Goal: Task Accomplishment & Management: Complete application form

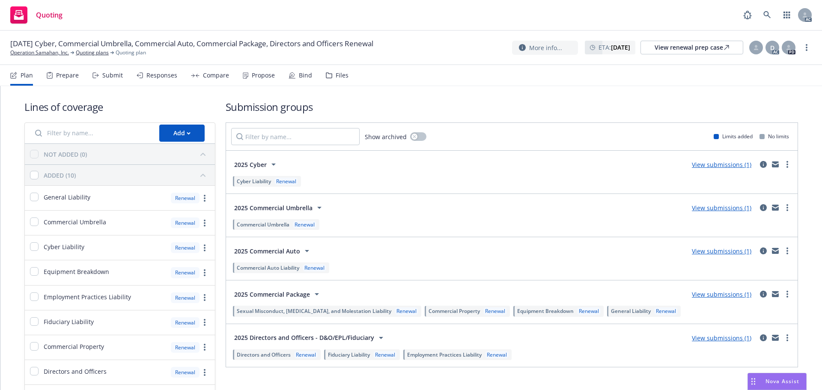
click at [115, 80] on div "Submit" at bounding box center [107, 75] width 30 height 21
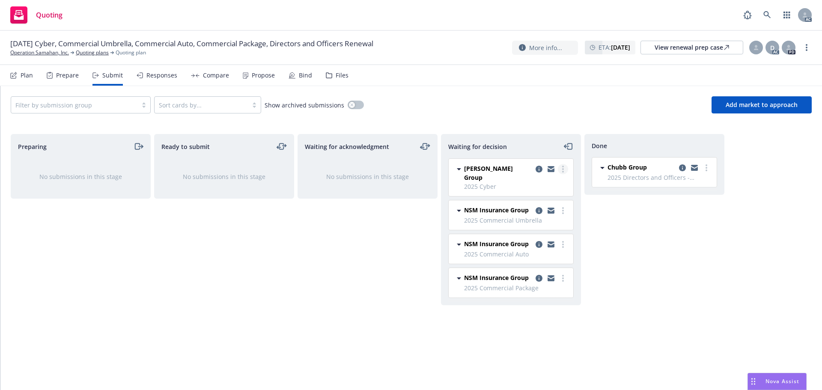
click at [564, 169] on link "more" at bounding box center [563, 169] width 10 height 10
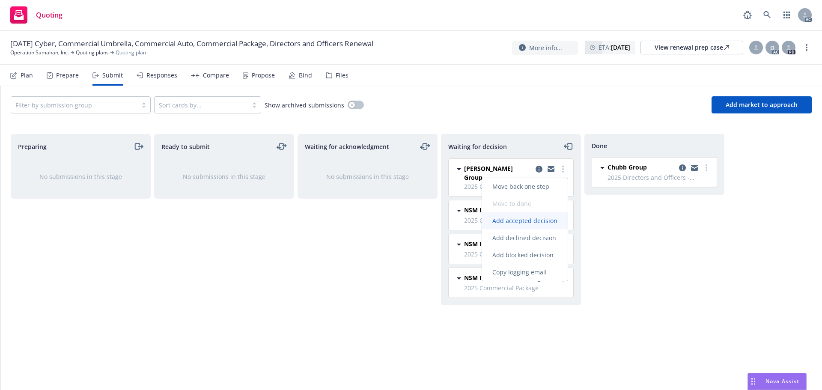
click at [530, 220] on span "Add accepted decision" at bounding box center [525, 221] width 86 height 8
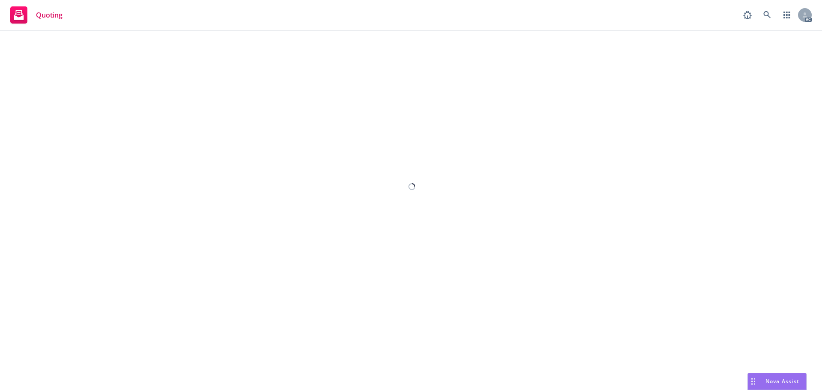
select select "12"
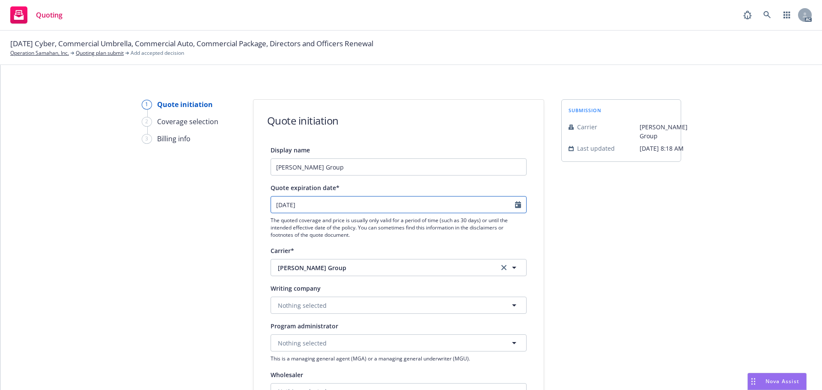
click at [515, 205] on icon "Calendar" at bounding box center [518, 204] width 6 height 7
select select "9"
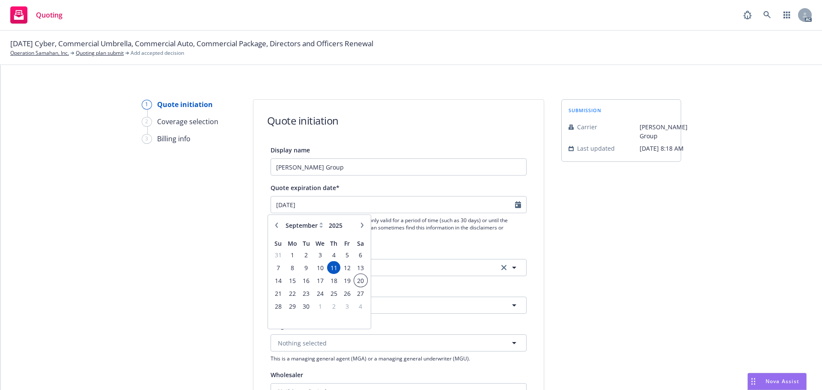
click at [360, 280] on span "20" at bounding box center [361, 280] width 12 height 11
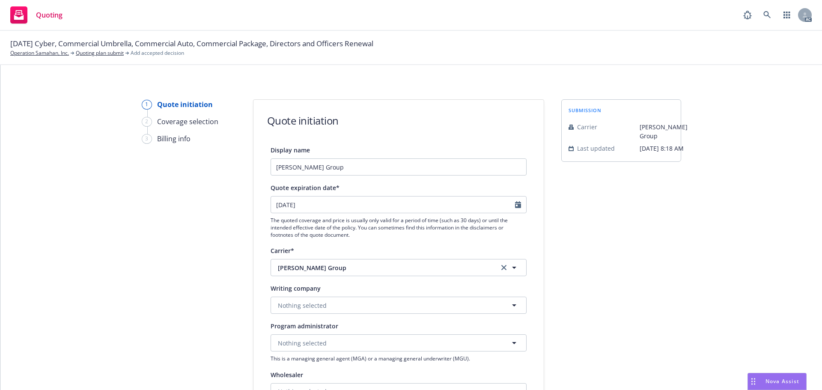
type input "[DATE]"
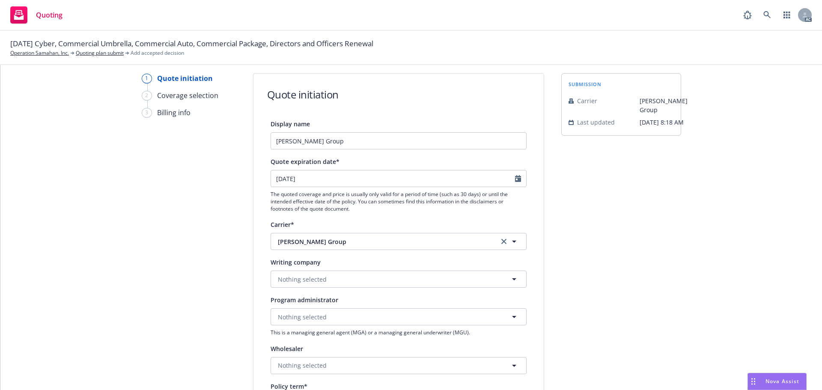
scroll to position [86, 0]
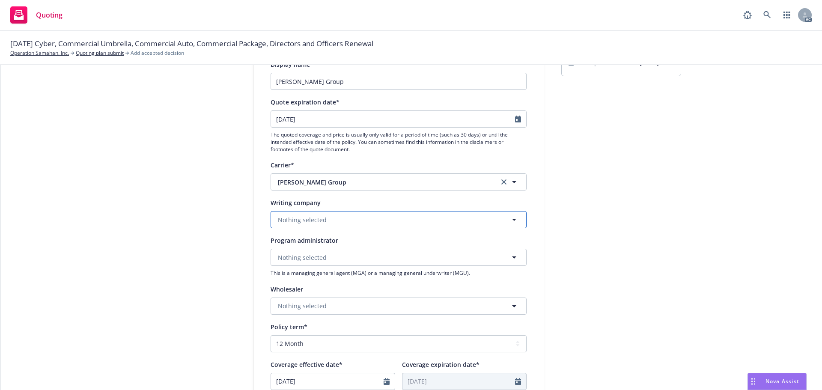
click at [295, 217] on span "Nothing selected" at bounding box center [302, 219] width 49 height 9
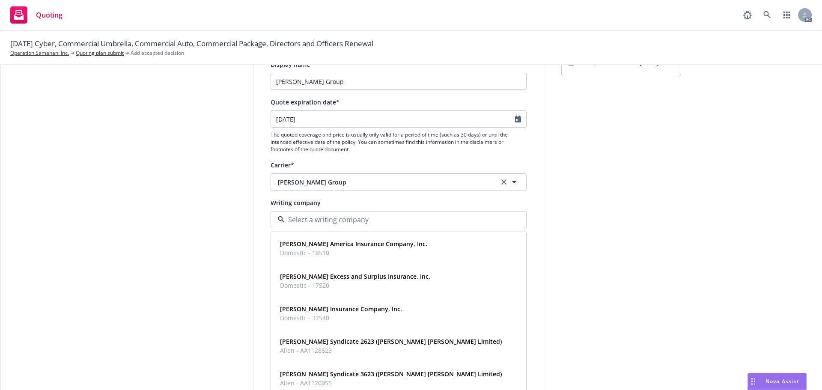
paste input "[PERSON_NAME] Excess and Surplus Insurance, Inc."
type input "[PERSON_NAME] Excess and Surplus Insurance, Inc."
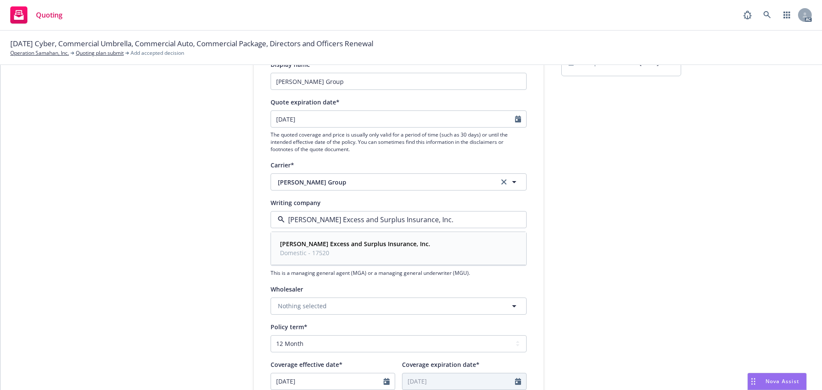
click at [309, 250] on span "Domestic - 17520" at bounding box center [355, 252] width 150 height 9
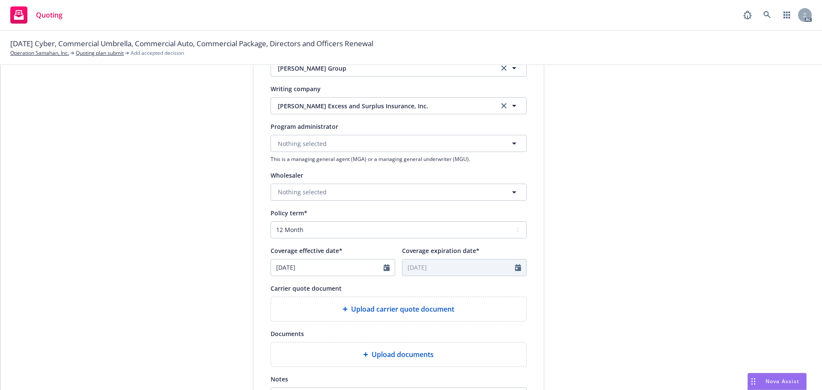
scroll to position [214, 0]
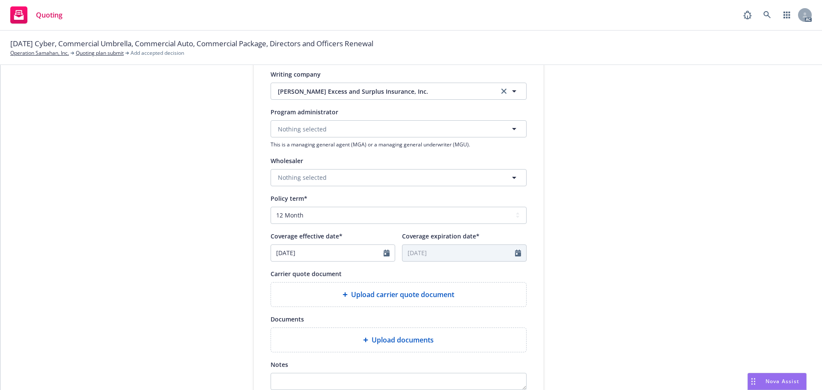
click at [337, 293] on div "Upload carrier quote document" at bounding box center [398, 294] width 241 height 10
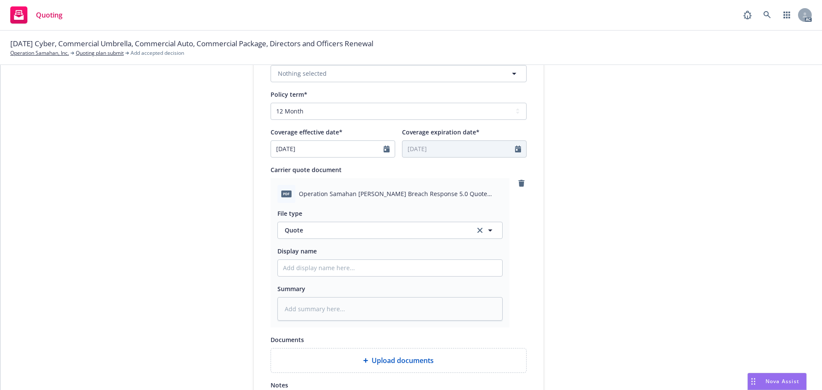
scroll to position [342, 0]
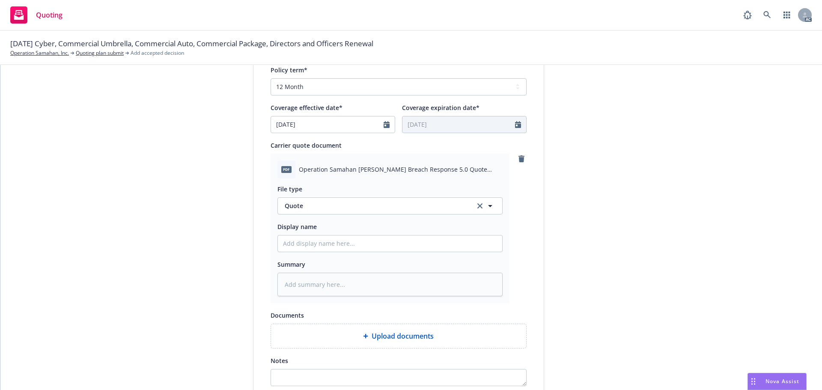
click at [308, 235] on div at bounding box center [389, 243] width 225 height 17
click at [303, 249] on input "Display name" at bounding box center [390, 243] width 224 height 16
type input "25-26 Cyber Quote"
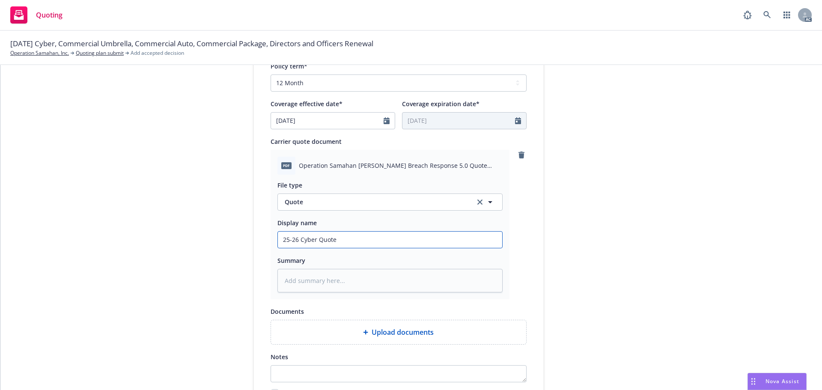
scroll to position [428, 0]
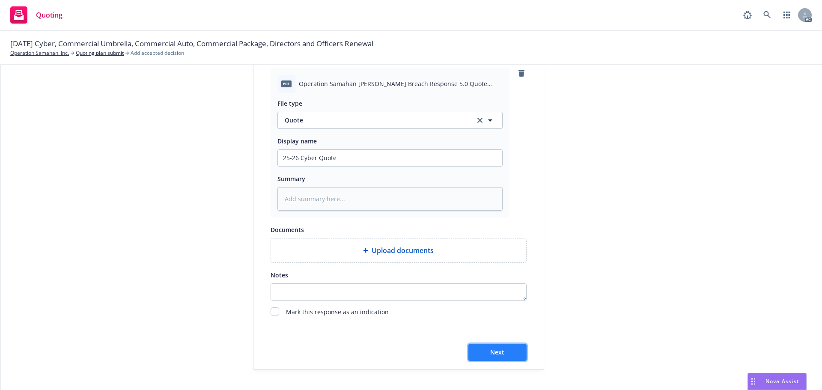
click at [496, 345] on button "Next" at bounding box center [497, 352] width 58 height 17
type textarea "x"
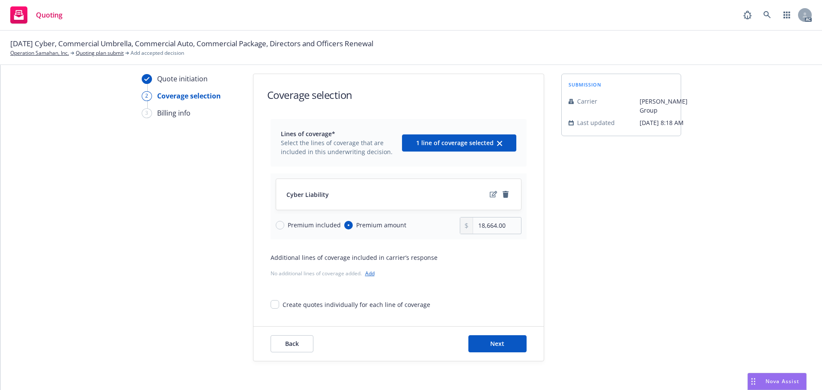
scroll to position [31, 0]
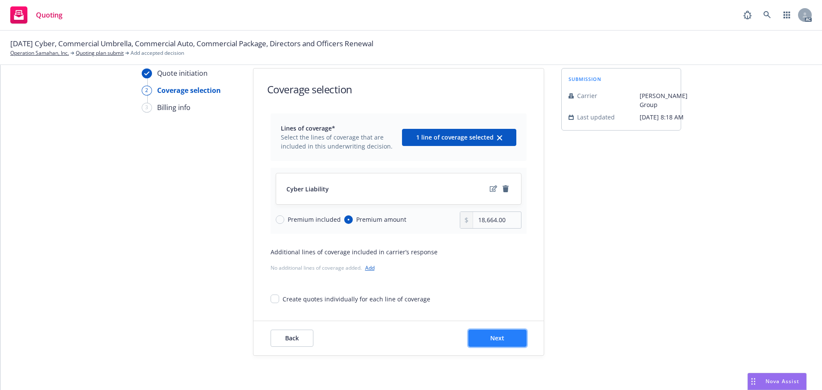
click at [499, 333] on button "Next" at bounding box center [497, 338] width 58 height 17
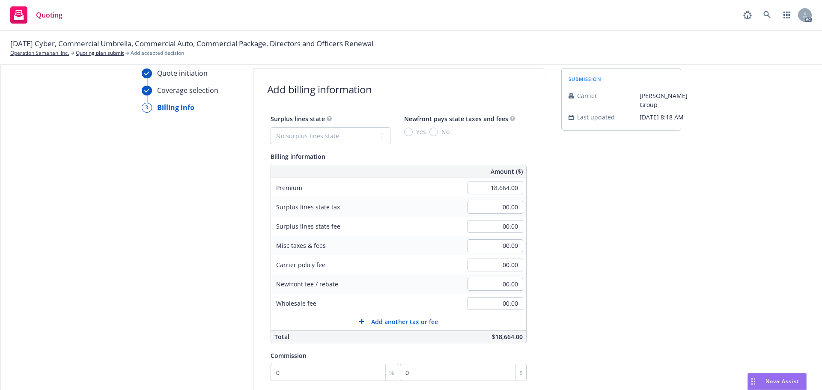
click at [476, 196] on div "18,664.00" at bounding box center [495, 187] width 62 height 19
click at [473, 188] on input "18,664.00" at bounding box center [495, 187] width 56 height 13
type input "20,068.00"
click at [619, 186] on div "submission Carrier [PERSON_NAME] Group Last updated [DATE] 8:18 AM" at bounding box center [621, 287] width 120 height 438
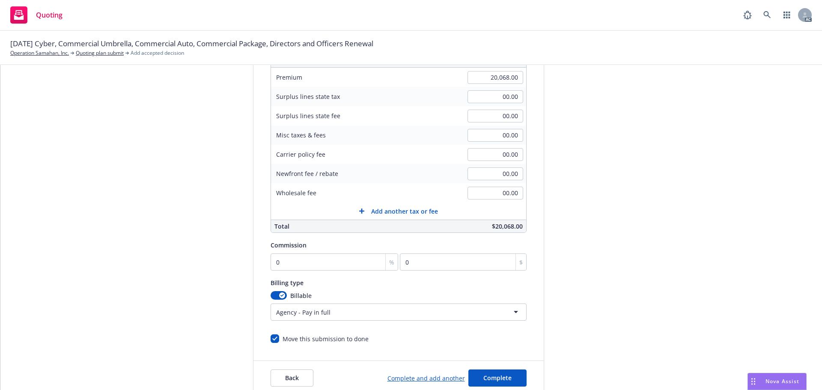
scroll to position [181, 0]
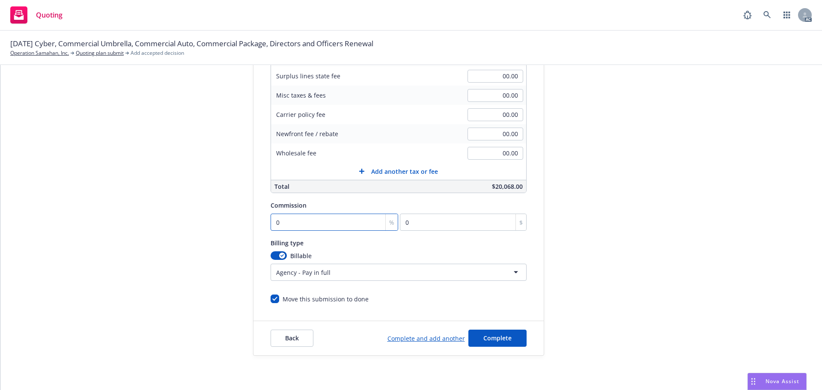
click at [295, 218] on input "0" at bounding box center [334, 222] width 128 height 17
type input "2"
type input "401.36"
type input "20"
type input "4013.6"
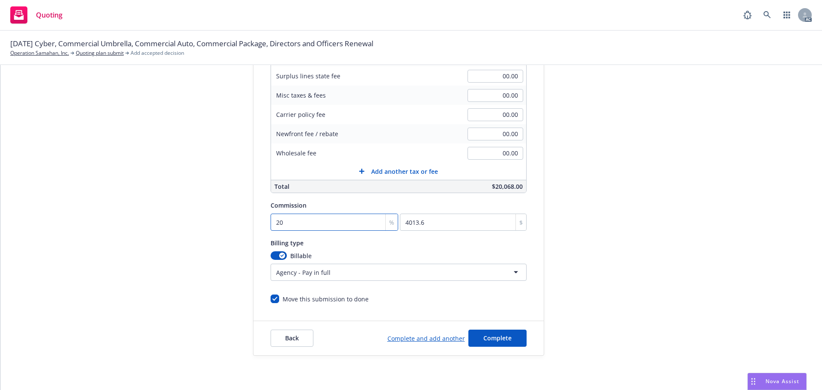
type input "20"
click at [665, 219] on div "submission Carrier [PERSON_NAME] Group Last updated [DATE] 8:18 AM" at bounding box center [621, 137] width 120 height 438
click at [485, 340] on span "Complete" at bounding box center [497, 338] width 28 height 8
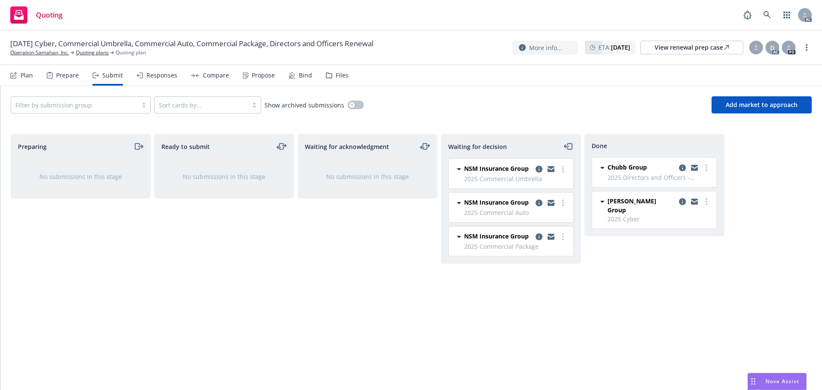
click at [248, 79] on div "Propose" at bounding box center [259, 75] width 32 height 21
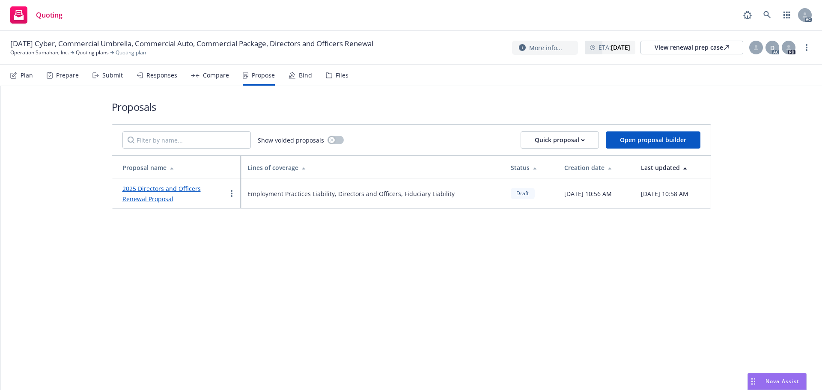
click at [153, 190] on link "2025 Directors and Officers Renewal Proposal" at bounding box center [161, 193] width 78 height 18
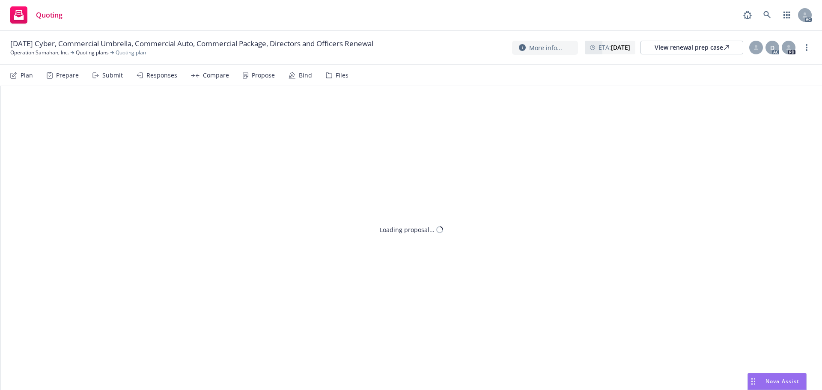
type textarea "x"
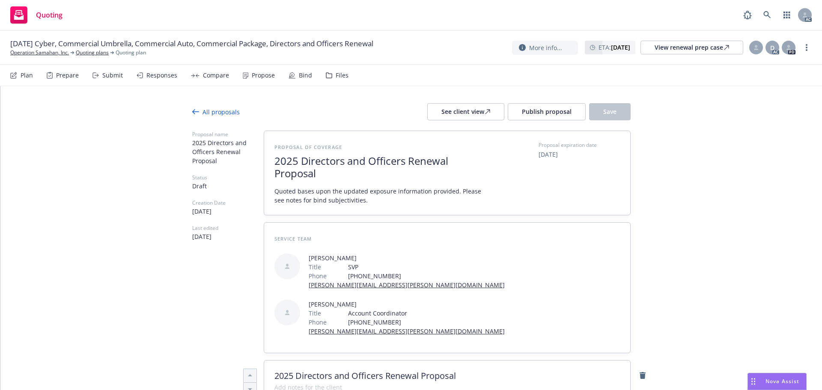
click at [402, 163] on span "2025 Directors and Officers Renewal Proposal" at bounding box center [379, 167] width 210 height 25
click at [356, 175] on span "2025 Directors and Officers Cyber Renewal Proposal" at bounding box center [379, 167] width 210 height 25
drag, startPoint x: 339, startPoint y: 175, endPoint x: 229, endPoint y: 160, distance: 111.4
copy span "2025 Directors and Officers Cyber Renewal Proposal"
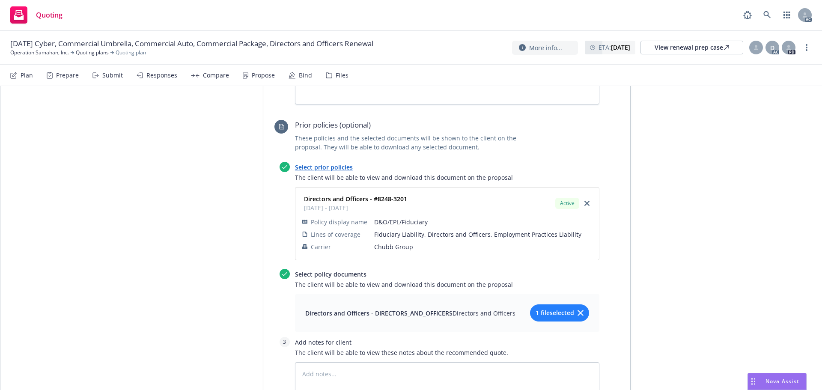
scroll to position [627, 0]
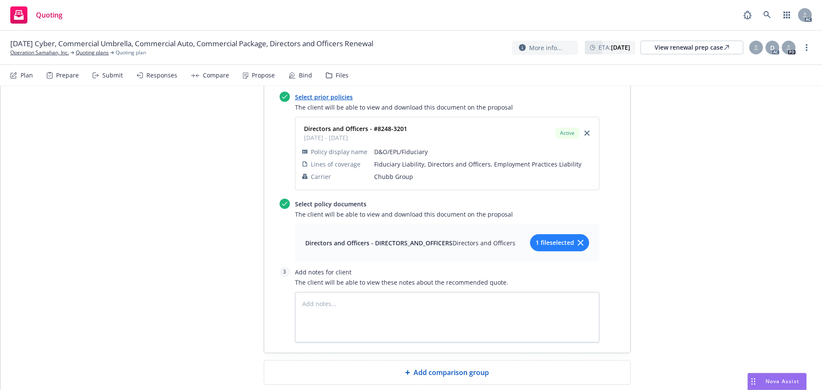
click at [400, 367] on div "Add comparison group" at bounding box center [447, 372] width 352 height 10
type textarea "x"
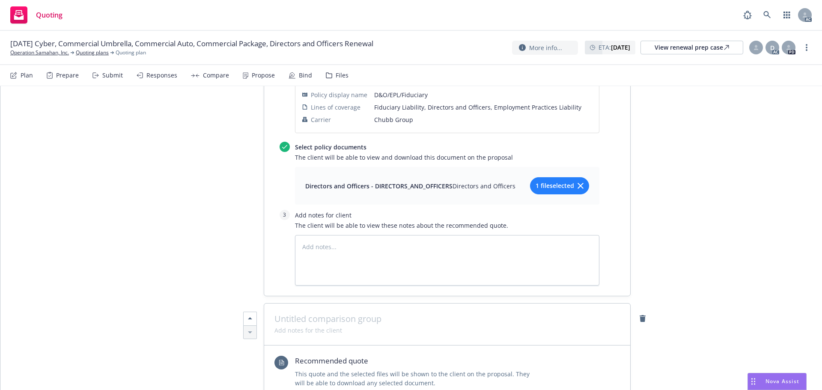
scroll to position [755, 0]
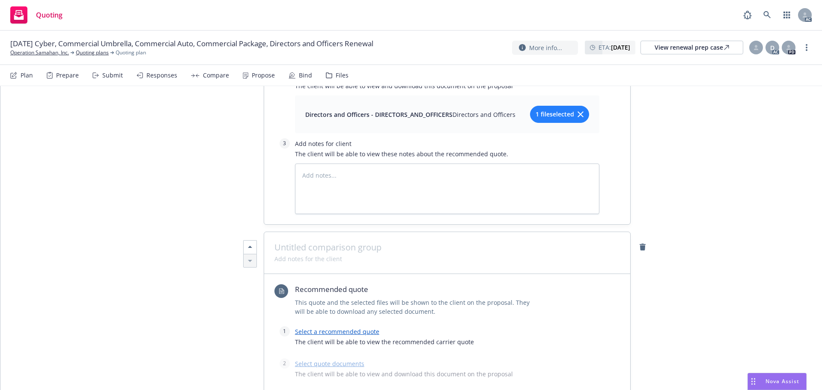
click at [295, 242] on span at bounding box center [446, 247] width 345 height 10
paste span
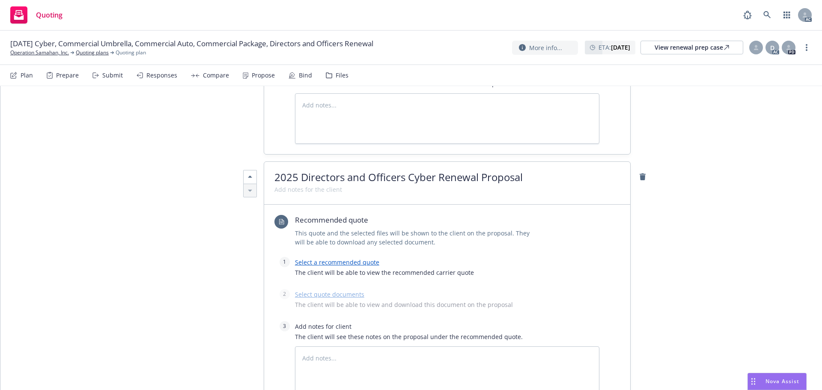
scroll to position [841, 0]
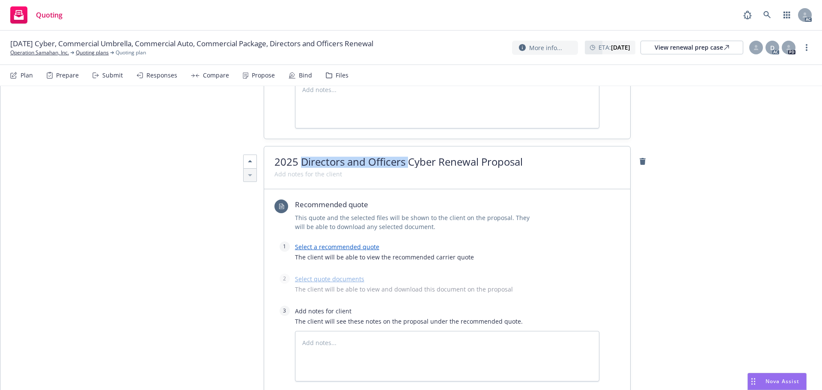
drag, startPoint x: 406, startPoint y: 113, endPoint x: 298, endPoint y: 119, distance: 108.0
click at [298, 154] on span "2025 Directors and Officers Cyber Renewal Proposal" at bounding box center [398, 161] width 248 height 14
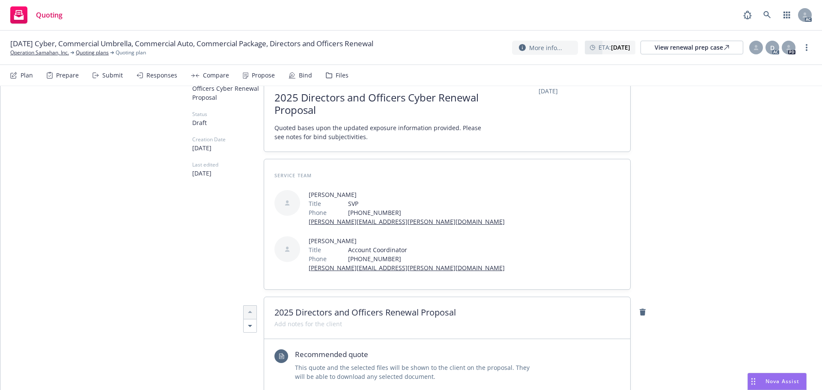
scroll to position [0, 0]
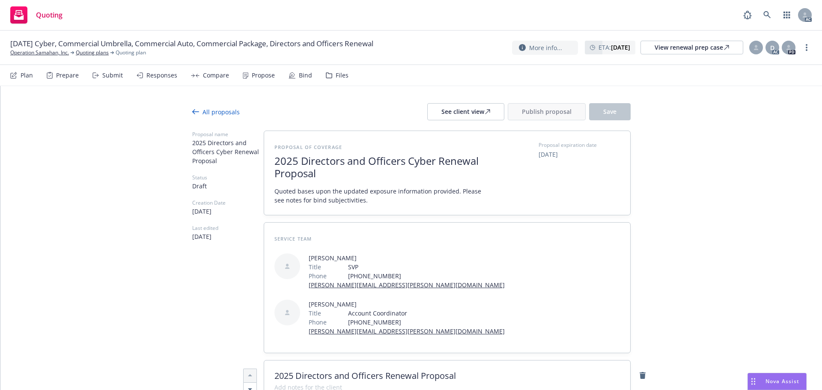
click at [400, 157] on span "2025 Directors and Officers Cyber Renewal Proposal" at bounding box center [379, 167] width 210 height 25
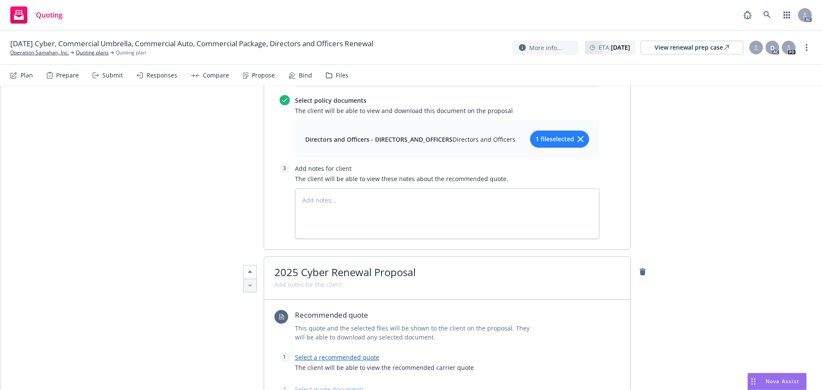
scroll to position [813, 0]
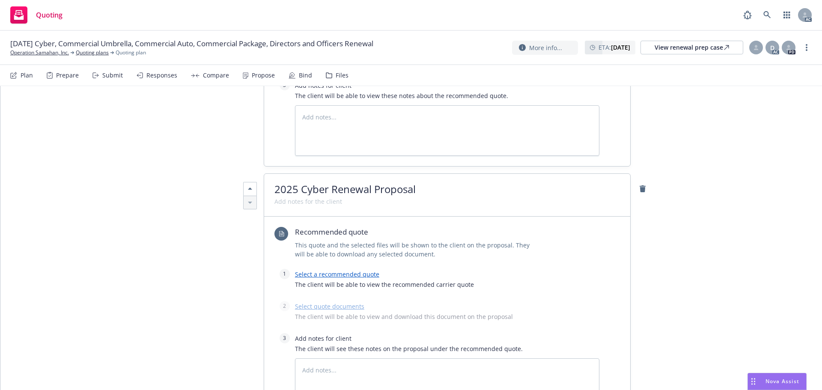
click at [340, 270] on link "Select a recommended quote" at bounding box center [337, 274] width 84 height 8
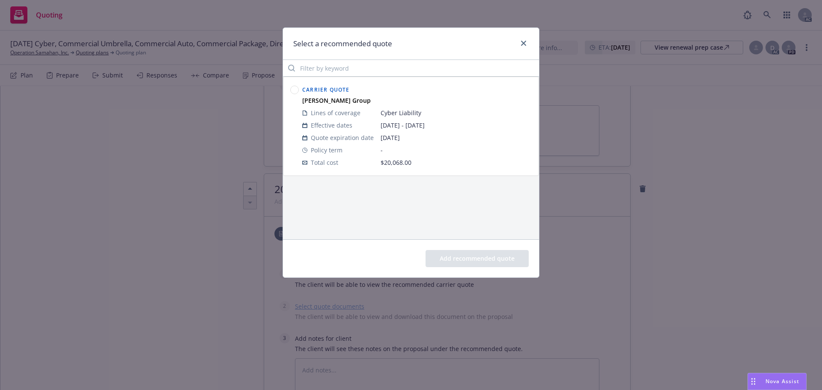
click at [293, 90] on circle at bounding box center [295, 90] width 8 height 8
click at [449, 249] on div "Add recommended quote" at bounding box center [411, 258] width 256 height 38
click at [451, 260] on button "Add recommended quote" at bounding box center [476, 258] width 103 height 17
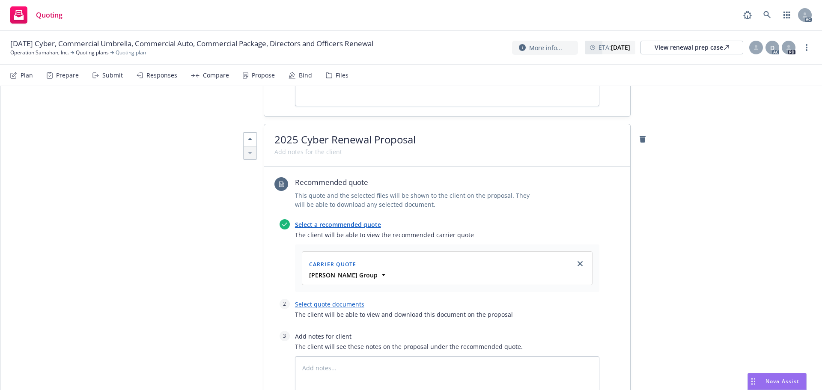
scroll to position [942, 0]
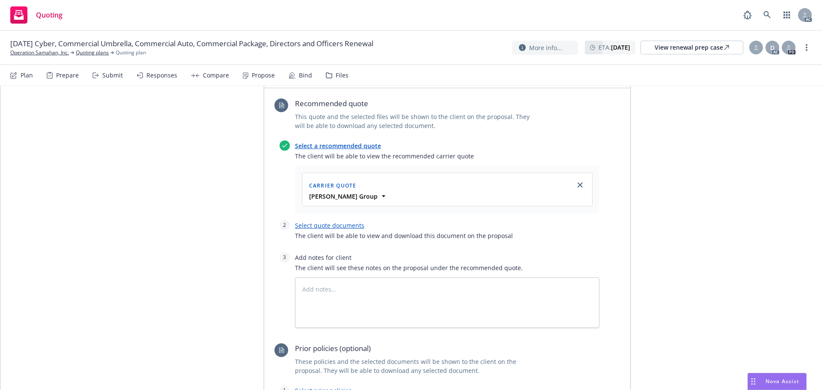
click at [321, 221] on link "Select quote documents" at bounding box center [329, 225] width 69 height 8
type textarea "x"
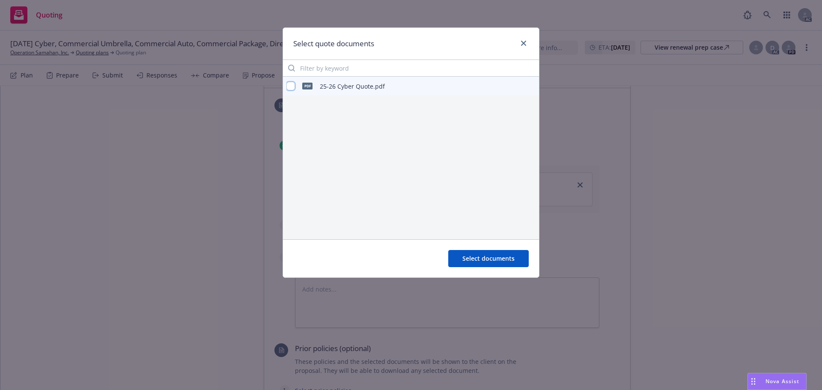
click at [288, 83] on input "checkbox" at bounding box center [290, 86] width 9 height 9
checkbox input "true"
click at [476, 257] on span "Select documents" at bounding box center [488, 258] width 52 height 8
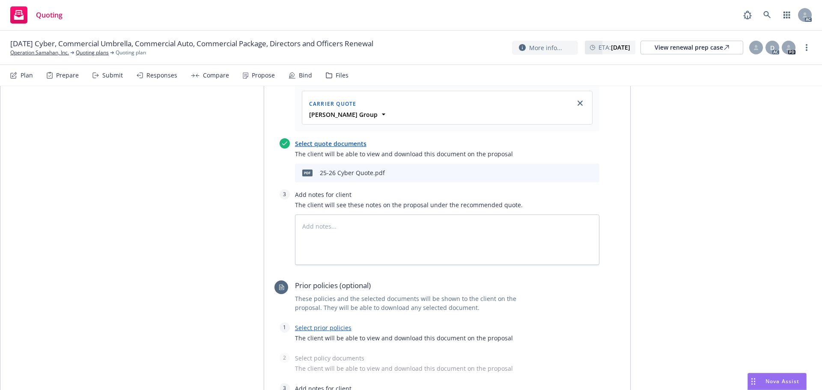
scroll to position [1027, 0]
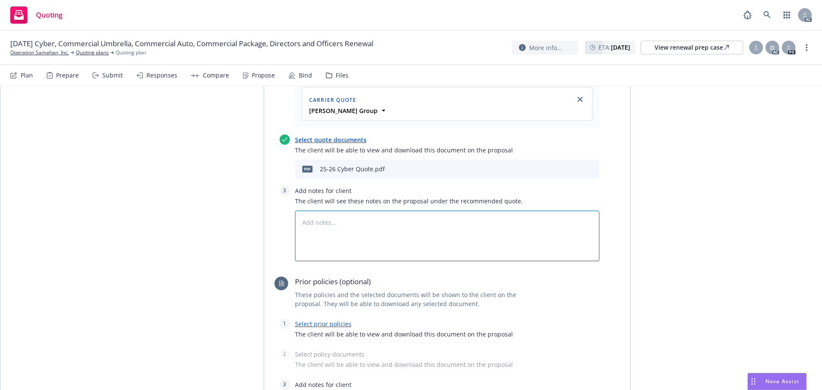
click at [309, 211] on textarea at bounding box center [447, 236] width 304 height 50
click at [459, 211] on textarea at bounding box center [447, 236] width 304 height 50
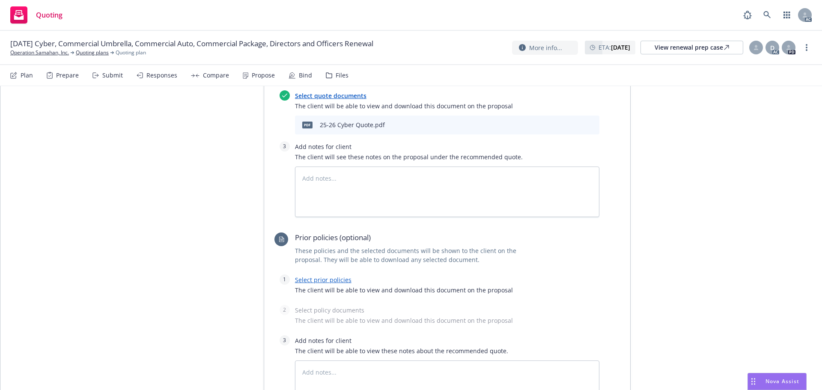
scroll to position [1113, 0]
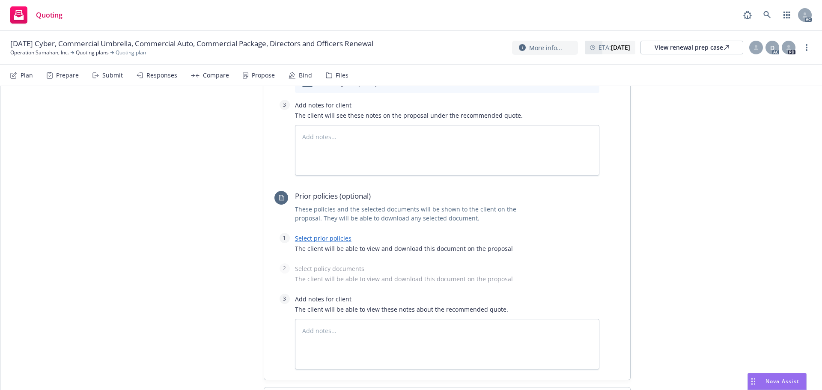
click at [327, 233] on div "Select prior policies The client will be able to view and download this documen…" at bounding box center [447, 245] width 304 height 25
click at [327, 234] on link "Select prior policies" at bounding box center [323, 238] width 56 height 8
type textarea "x"
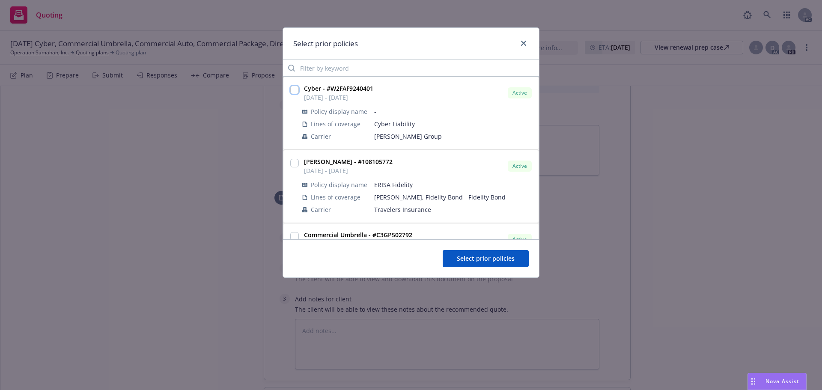
click at [297, 92] on input "checkbox" at bounding box center [294, 90] width 9 height 9
checkbox input "true"
click at [457, 264] on button "Select prior policies" at bounding box center [486, 258] width 86 height 17
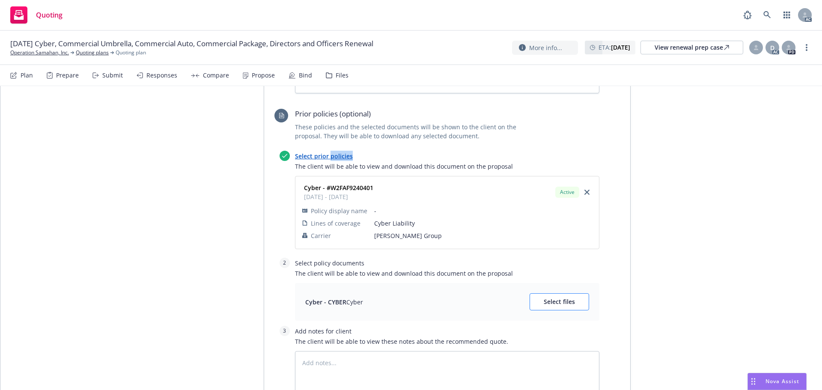
scroll to position [1198, 0]
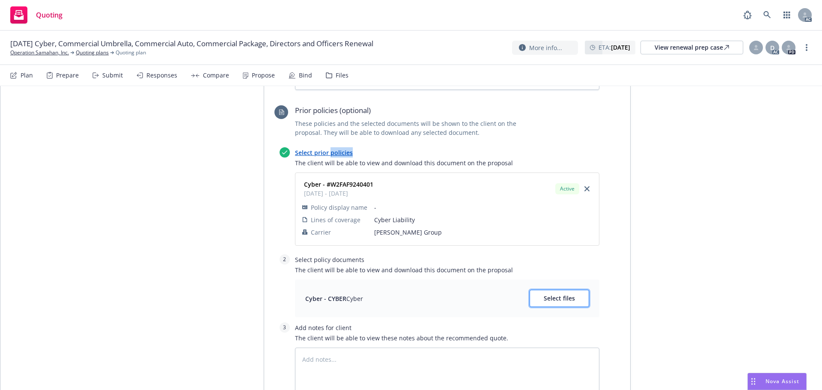
click at [548, 294] on span "Select files" at bounding box center [559, 298] width 31 height 8
type textarea "x"
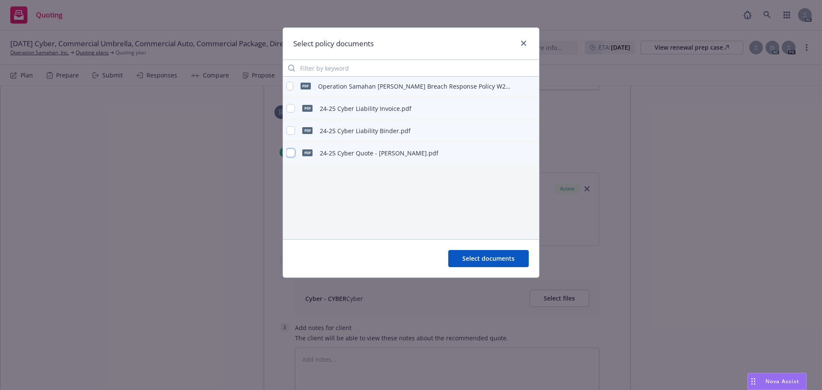
click at [294, 151] on input "checkbox" at bounding box center [290, 153] width 9 height 9
checkbox input "false"
type textarea "x"
click at [289, 86] on input "checkbox" at bounding box center [289, 86] width 7 height 9
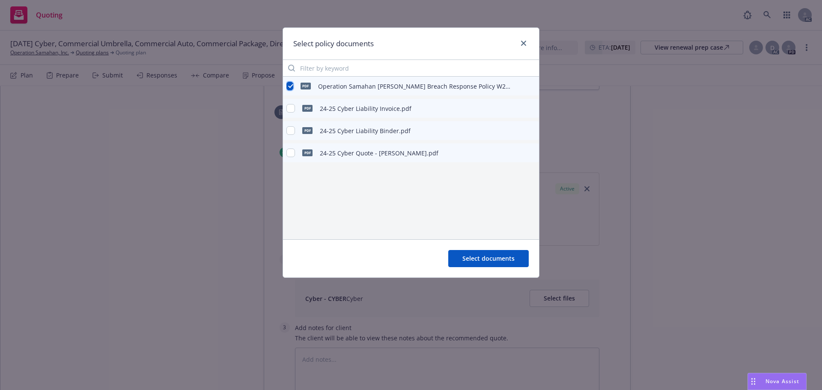
checkbox input "true"
click at [472, 264] on button "Select documents" at bounding box center [488, 258] width 80 height 17
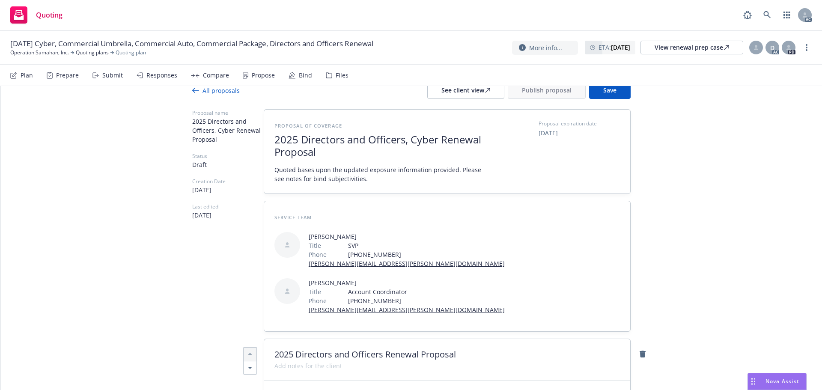
scroll to position [0, 0]
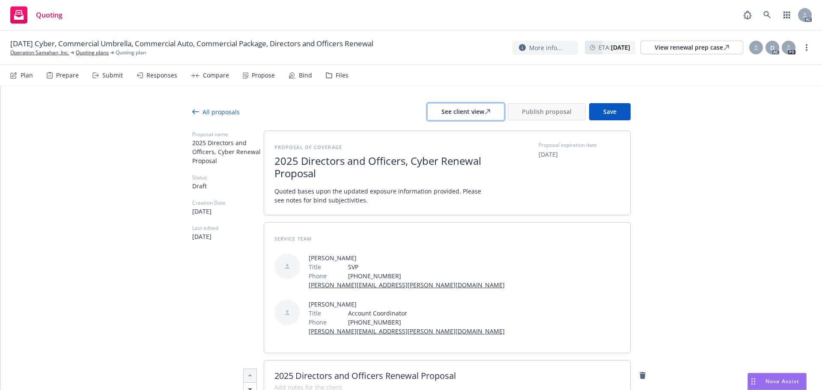
click at [461, 112] on div "See client view" at bounding box center [465, 112] width 49 height 16
type textarea "x"
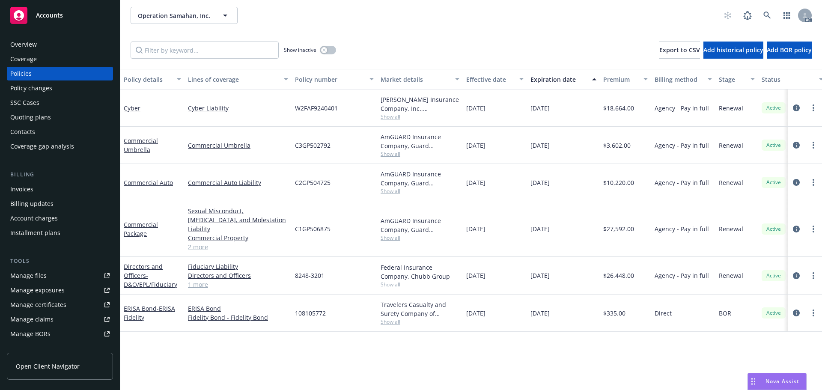
click at [395, 117] on span "Show all" at bounding box center [419, 116] width 79 height 7
click at [797, 109] on icon "circleInformation" at bounding box center [796, 107] width 7 height 7
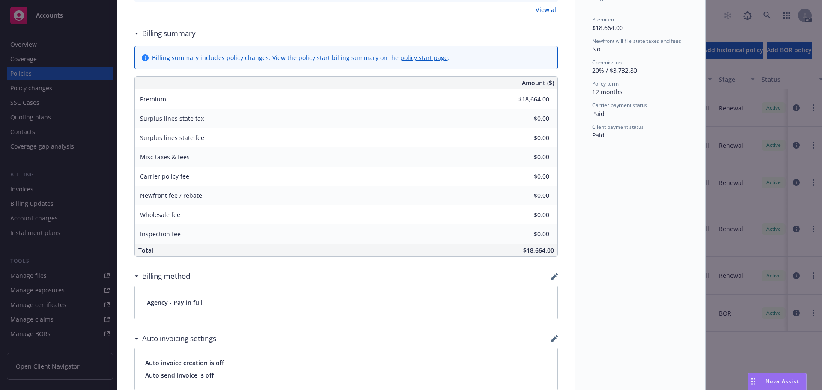
scroll to position [171, 0]
